Goal: Information Seeking & Learning: Find specific fact

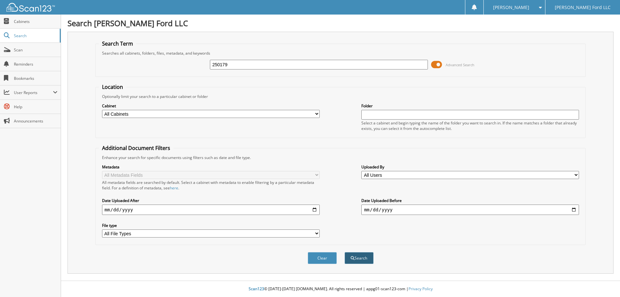
type input "250179"
click at [358, 254] on button "Search" at bounding box center [359, 258] width 29 height 12
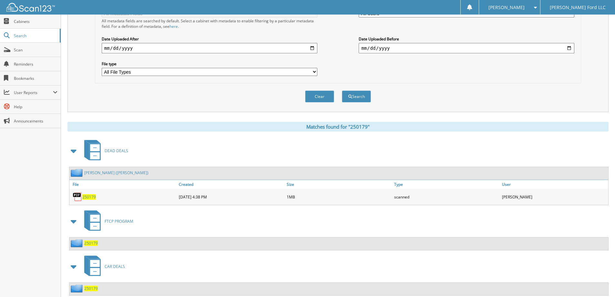
scroll to position [180, 0]
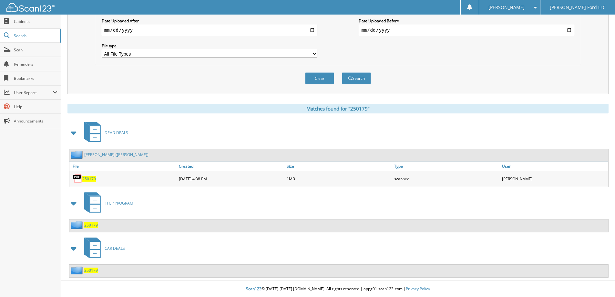
click at [90, 269] on span "250179" at bounding box center [91, 269] width 14 height 5
